Goal: Navigation & Orientation: Find specific page/section

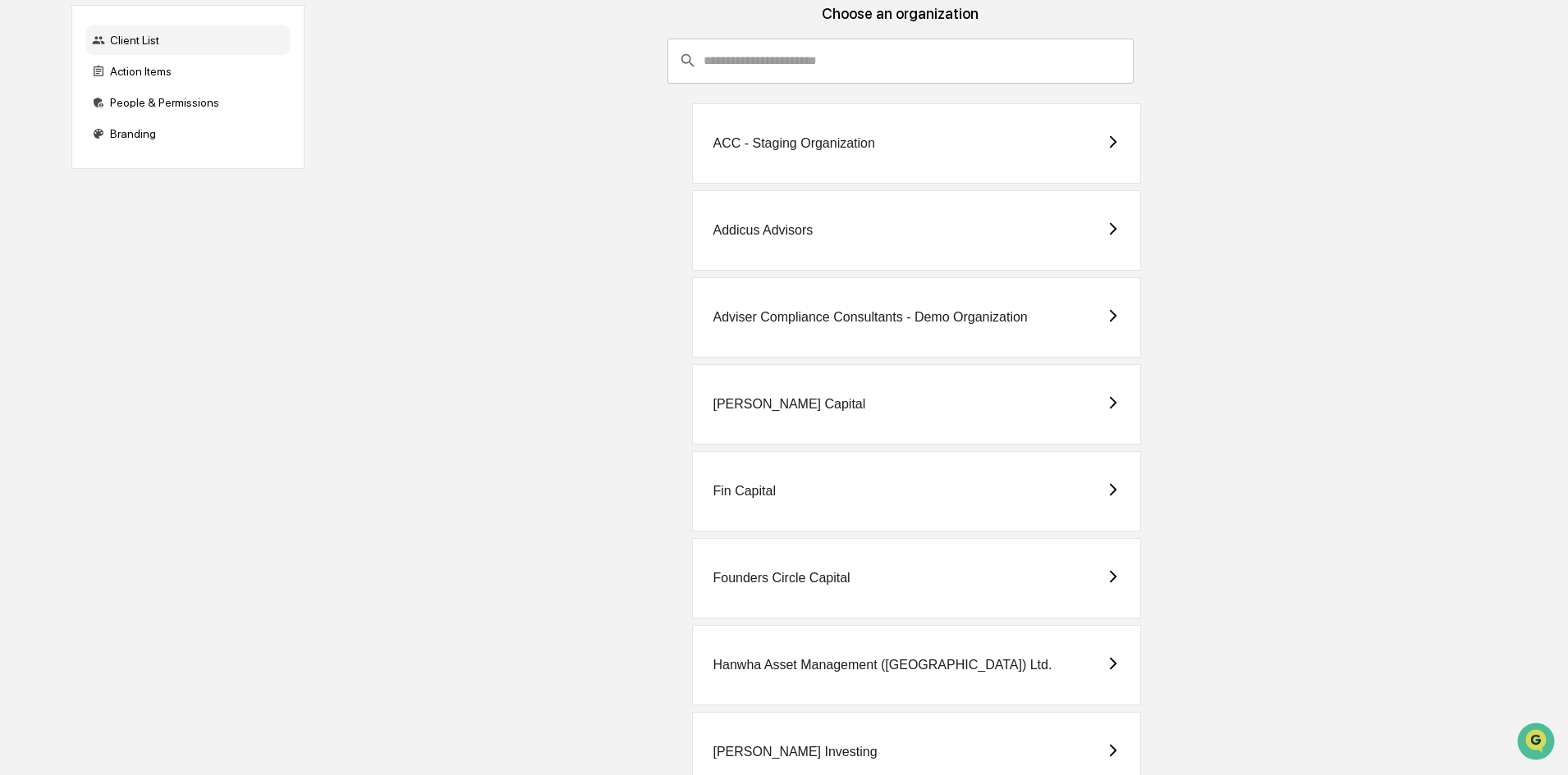
scroll to position [121, 0]
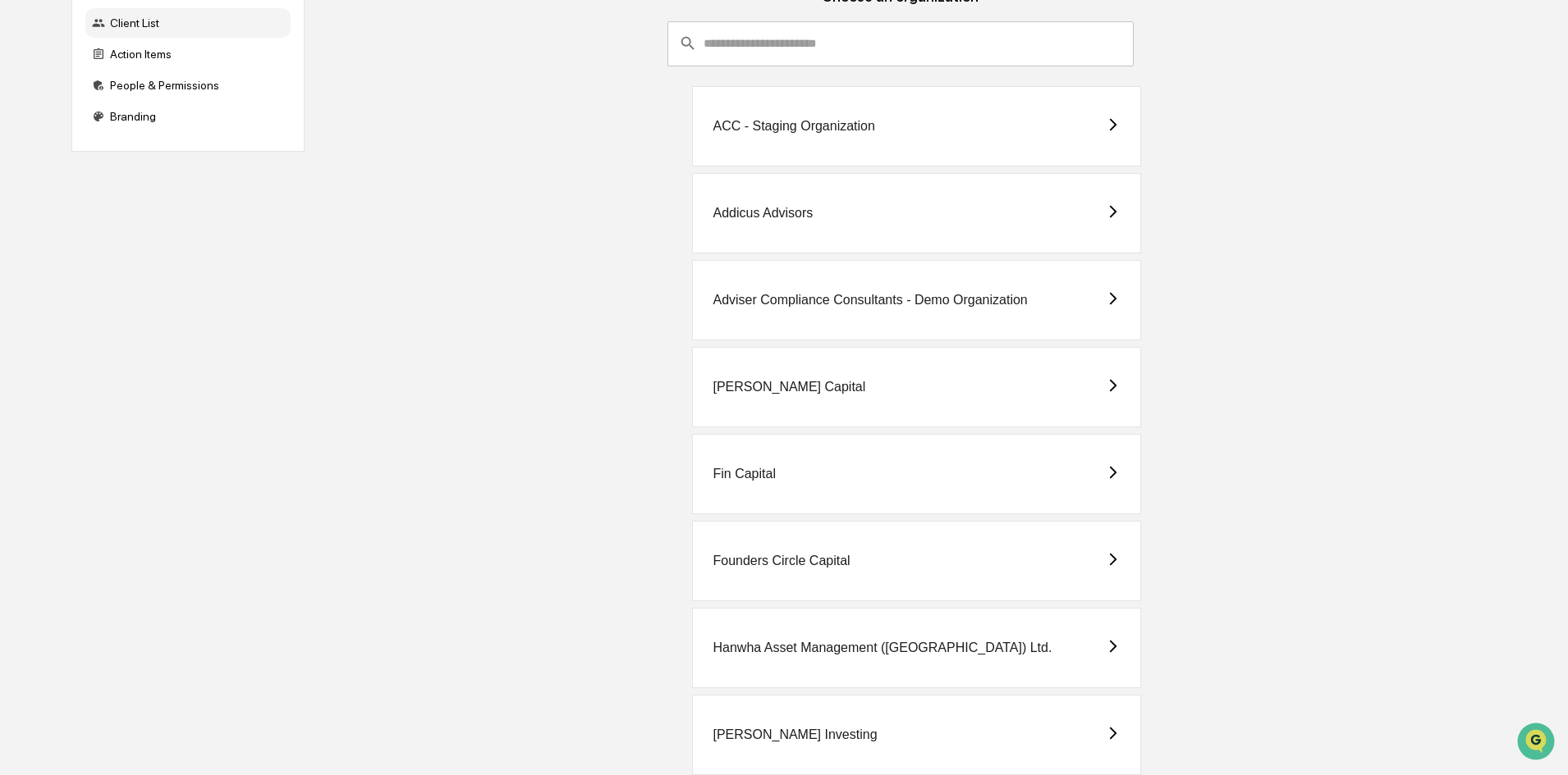
click at [1052, 564] on div "Founders Circle Capital" at bounding box center [916, 560] width 449 height 80
